Goal: Task Accomplishment & Management: Use online tool/utility

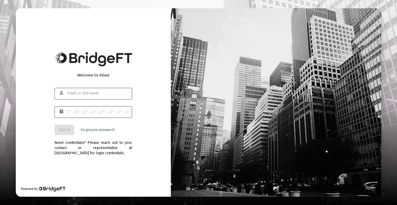
type input "phil@getecio.com"
click at [64, 126] on button "Sign In" at bounding box center [65, 129] width 20 height 10
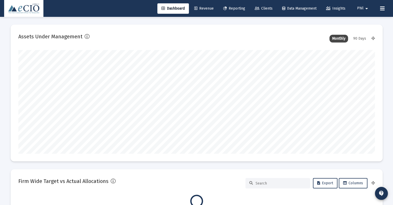
type input "[DATE]"
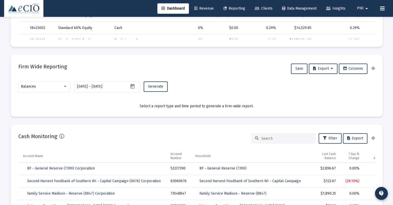
scroll to position [310, 0]
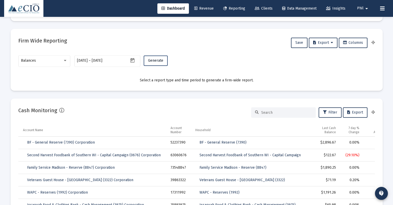
click at [151, 59] on span "Generate" at bounding box center [155, 60] width 15 height 4
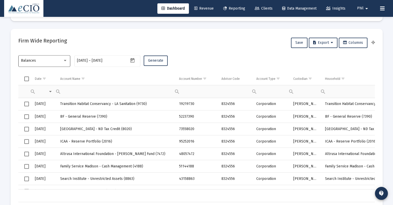
click at [36, 55] on div "Balances" at bounding box center [44, 60] width 47 height 13
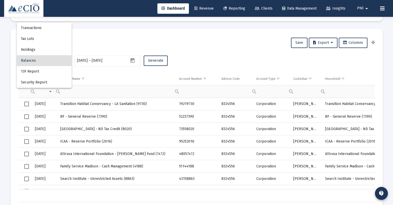
click at [193, 50] on div at bounding box center [196, 102] width 393 height 205
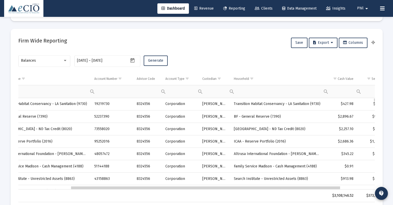
scroll to position [0, 0]
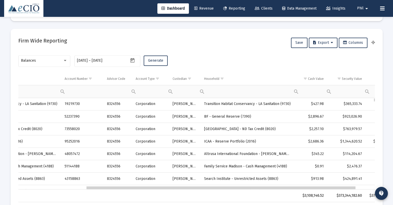
drag, startPoint x: 203, startPoint y: 188, endPoint x: 273, endPoint y: 188, distance: 70.1
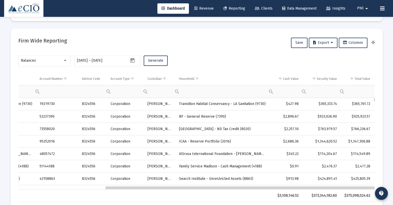
drag, startPoint x: 286, startPoint y: 187, endPoint x: 315, endPoint y: 188, distance: 28.4
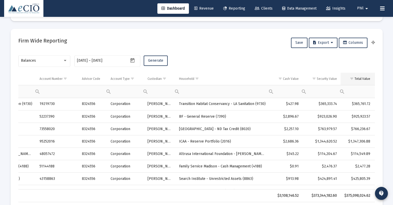
click at [364, 79] on div "Total Value" at bounding box center [363, 79] width 16 height 4
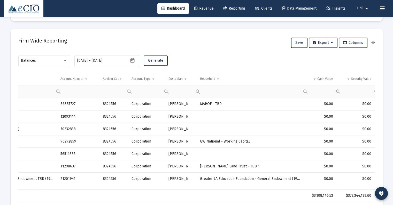
click at [364, 79] on div "Security Value" at bounding box center [361, 79] width 20 height 4
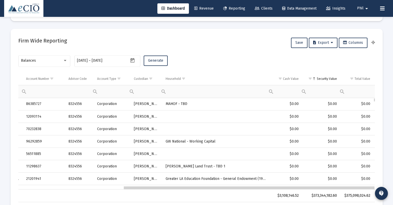
drag, startPoint x: 256, startPoint y: 187, endPoint x: 327, endPoint y: 185, distance: 70.9
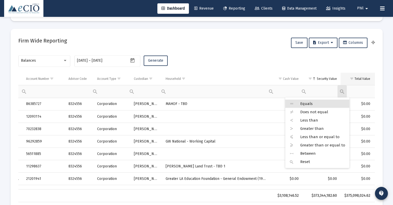
click at [354, 80] on span "Show filter options for column 'Total Value'" at bounding box center [352, 79] width 4 height 4
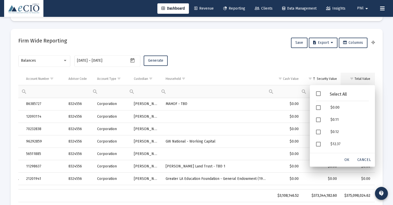
click at [360, 78] on div "Total Value" at bounding box center [363, 79] width 16 height 4
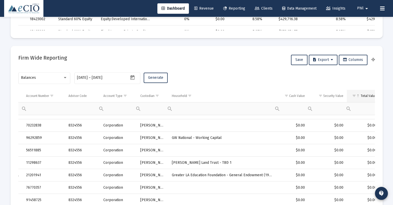
click at [371, 95] on div "Total Value" at bounding box center [369, 96] width 16 height 4
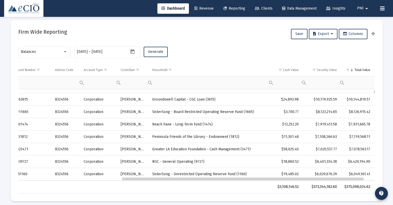
drag, startPoint x: 314, startPoint y: 180, endPoint x: 346, endPoint y: 177, distance: 32.7
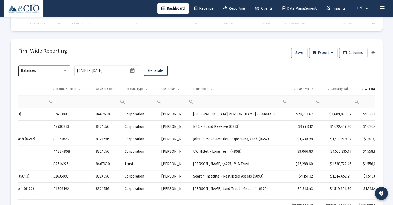
click at [46, 73] on div "Balances" at bounding box center [44, 70] width 47 height 13
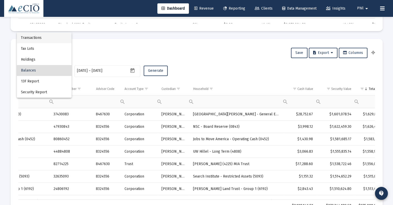
click at [42, 34] on span "Transactions" at bounding box center [44, 37] width 47 height 11
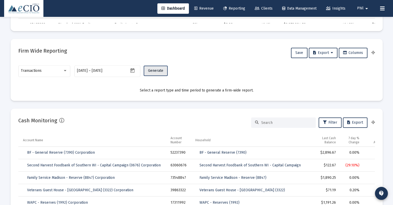
click at [152, 68] on button "Generate" at bounding box center [156, 70] width 24 height 10
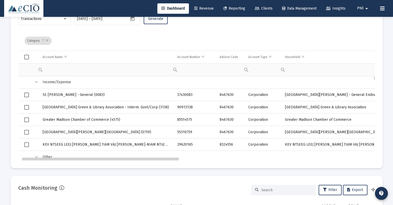
scroll to position [0, 16]
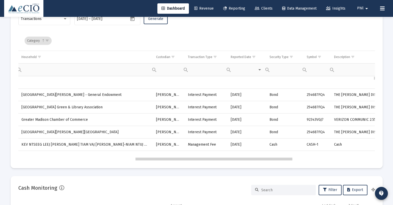
drag, startPoint x: 159, startPoint y: 159, endPoint x: 279, endPoint y: 160, distance: 119.4
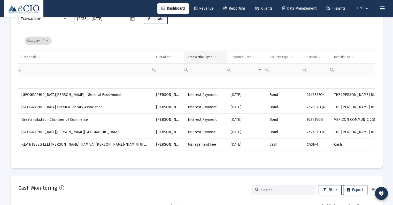
click at [213, 57] on span "Show filter options for column 'Transaction Type'" at bounding box center [215, 57] width 4 height 4
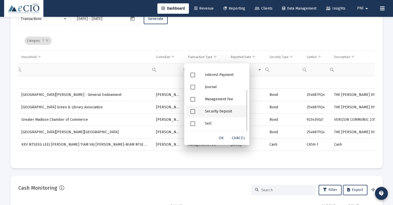
click at [225, 111] on div "Security Deposit" at bounding box center [224, 111] width 47 height 12
click at [220, 137] on span "OK" at bounding box center [221, 137] width 5 height 4
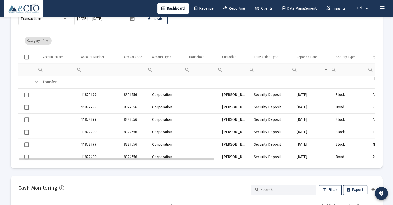
drag, startPoint x: 223, startPoint y: 157, endPoint x: 68, endPoint y: 158, distance: 154.6
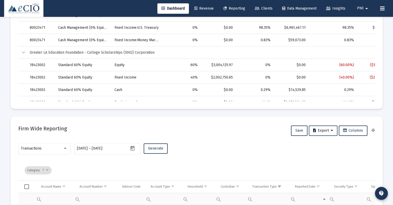
click at [318, 130] on span "Export" at bounding box center [323, 130] width 20 height 4
click at [324, 143] on button "Export All Rows" at bounding box center [324, 143] width 35 height 12
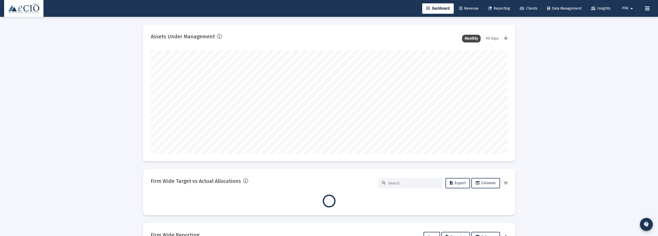
type input "[DATE]"
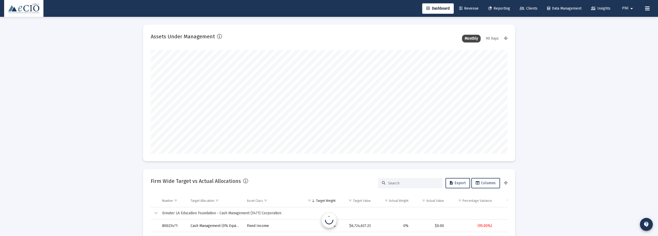
scroll to position [103, 192]
